Goal: Task Accomplishment & Management: Manage account settings

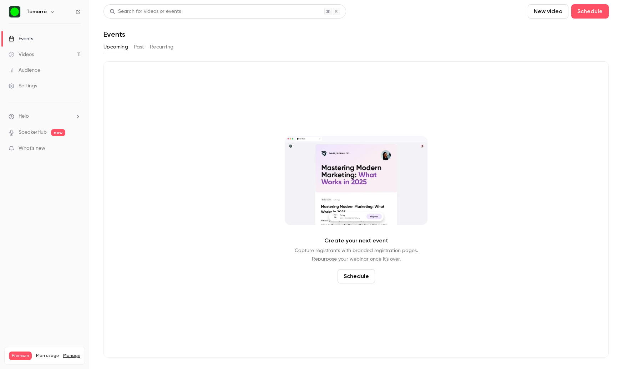
click at [38, 93] on link "Settings" at bounding box center [44, 86] width 89 height 16
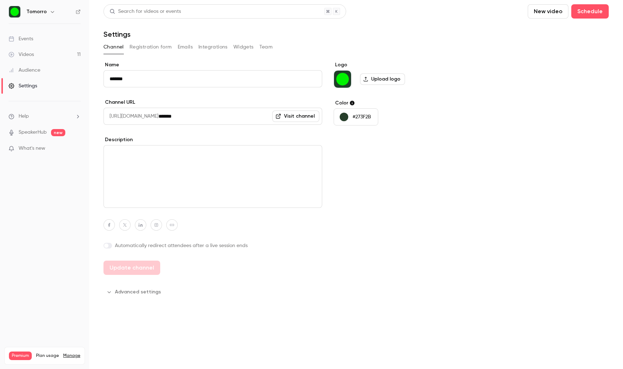
click at [46, 86] on link "Settings" at bounding box center [44, 86] width 89 height 16
click at [222, 50] on button "Integrations" at bounding box center [212, 46] width 29 height 11
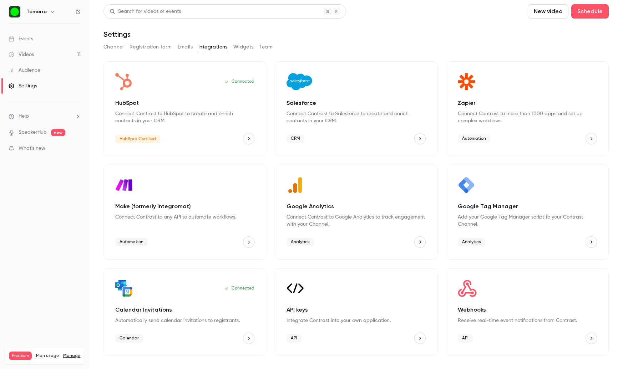
click at [248, 139] on icon "HubSpot" at bounding box center [248, 138] width 5 height 5
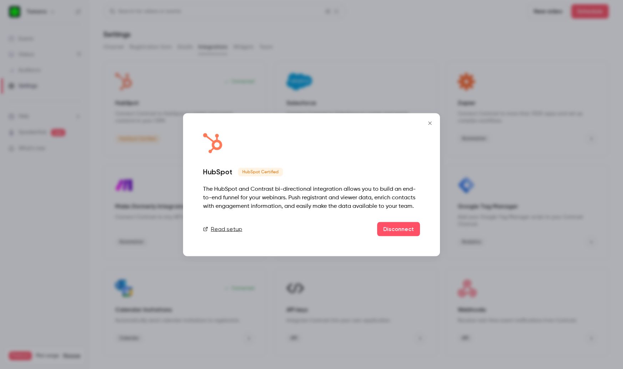
click at [431, 118] on button "Close" at bounding box center [430, 123] width 14 height 14
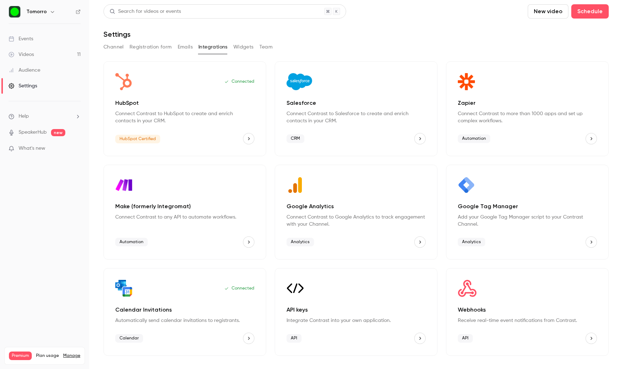
click at [147, 94] on div "Connected HubSpot Connect Contrast to HubSpot to create and enrich contacts in …" at bounding box center [184, 108] width 163 height 95
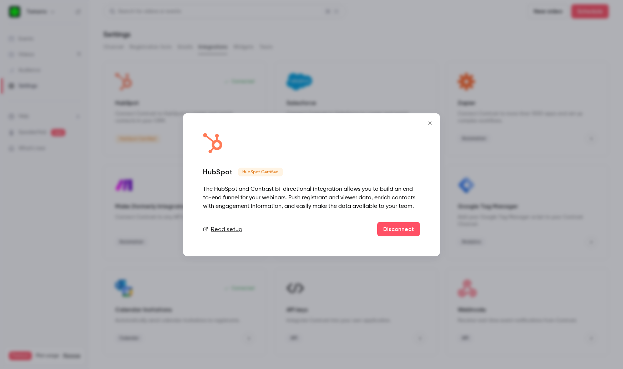
click at [431, 125] on icon "Close" at bounding box center [430, 123] width 9 height 6
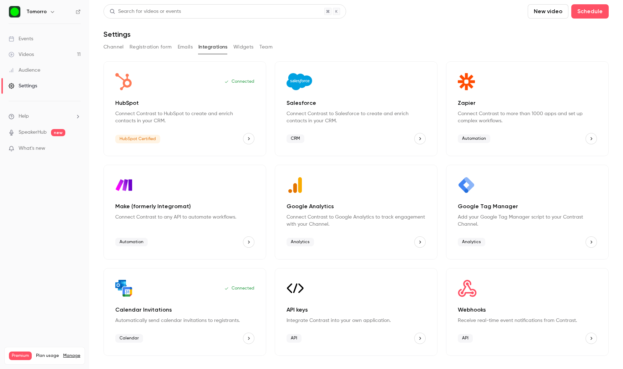
click at [124, 106] on p "HubSpot" at bounding box center [184, 103] width 139 height 9
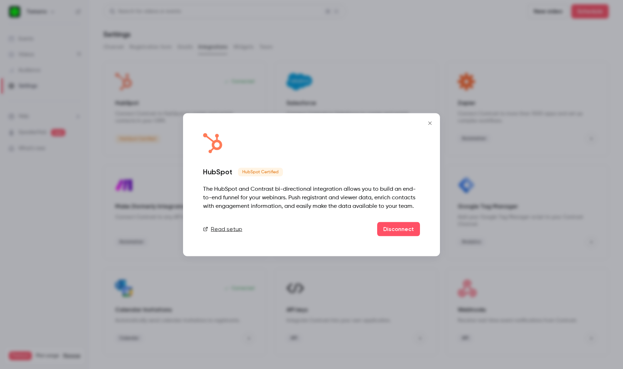
click at [434, 126] on icon "Close" at bounding box center [430, 123] width 9 height 6
